Goal: Task Accomplishment & Management: Manage account settings

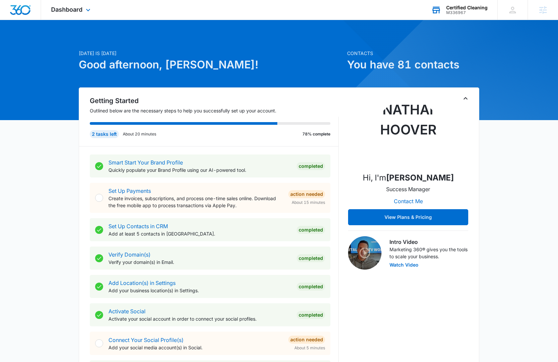
click at [454, 10] on div "M336967" at bounding box center [466, 12] width 41 height 5
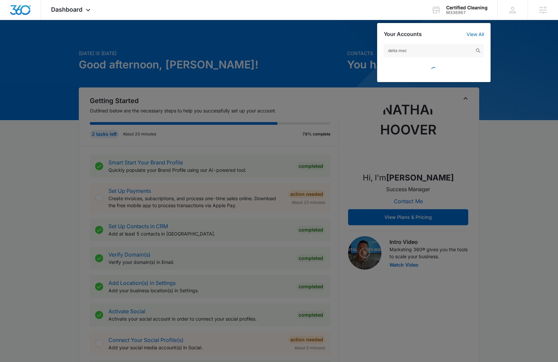
type input "delta mech"
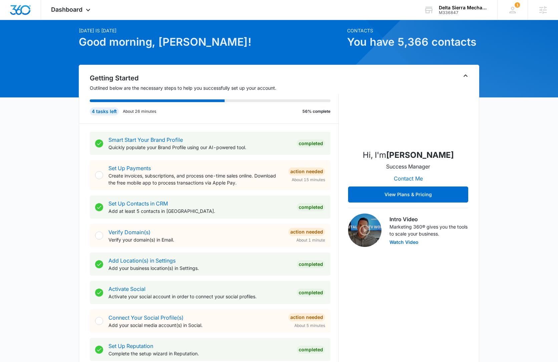
scroll to position [197, 0]
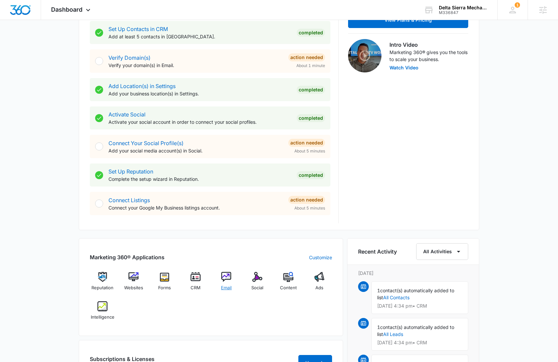
click at [225, 278] on img at bounding box center [226, 277] width 10 height 10
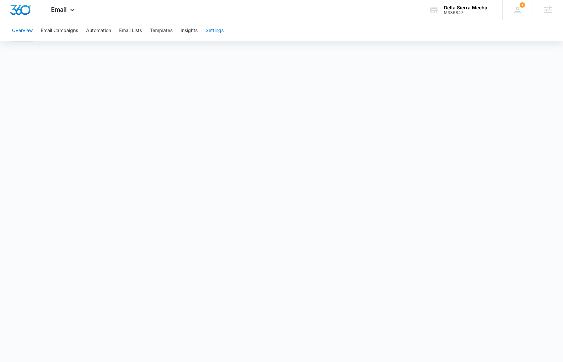
click at [213, 28] on button "Settings" at bounding box center [215, 30] width 18 height 21
